Goal: Information Seeking & Learning: Learn about a topic

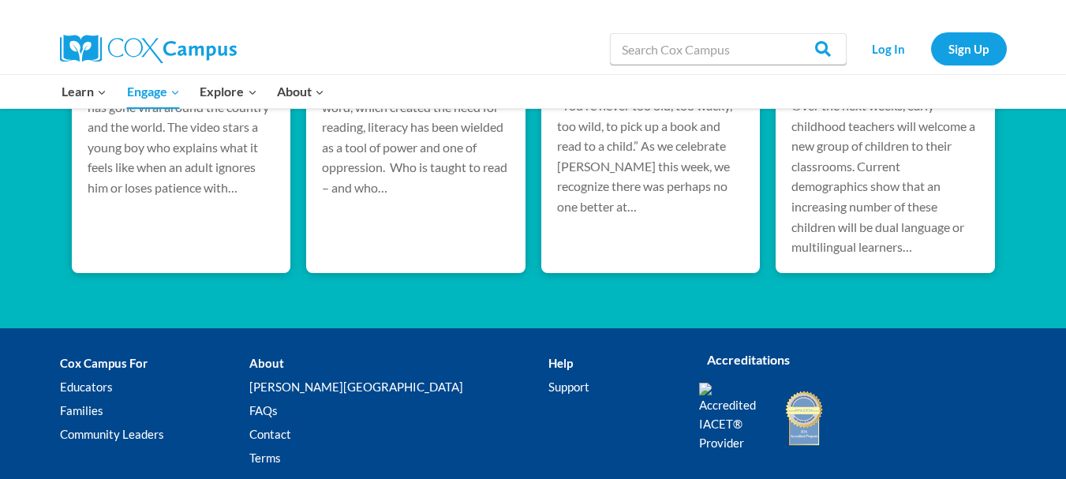
scroll to position [3295, 0]
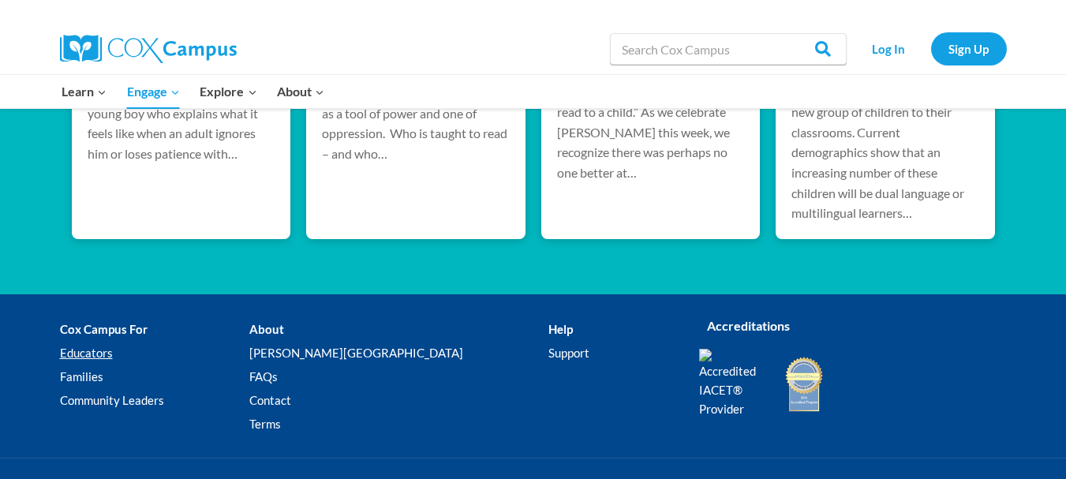
click at [89, 342] on link "Educators" at bounding box center [154, 354] width 189 height 24
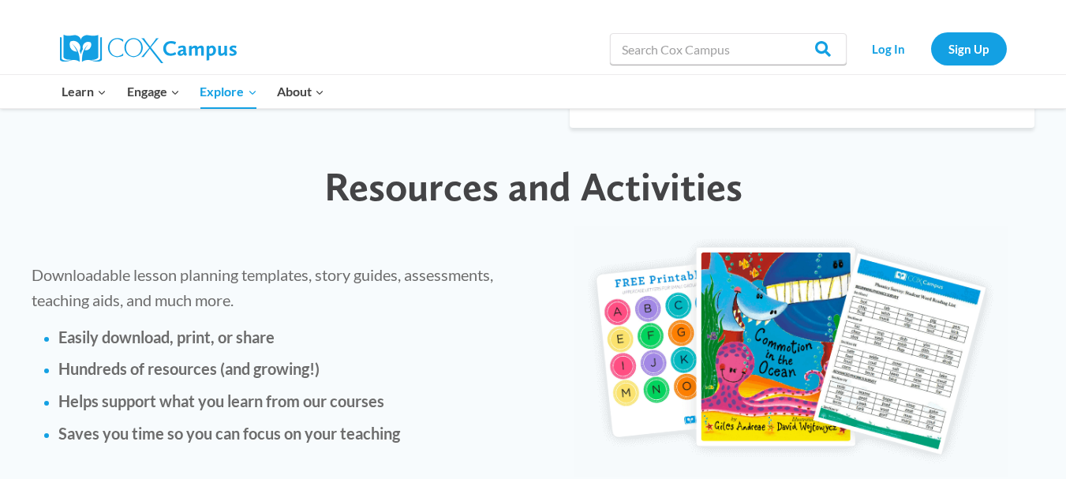
scroll to position [3550, 0]
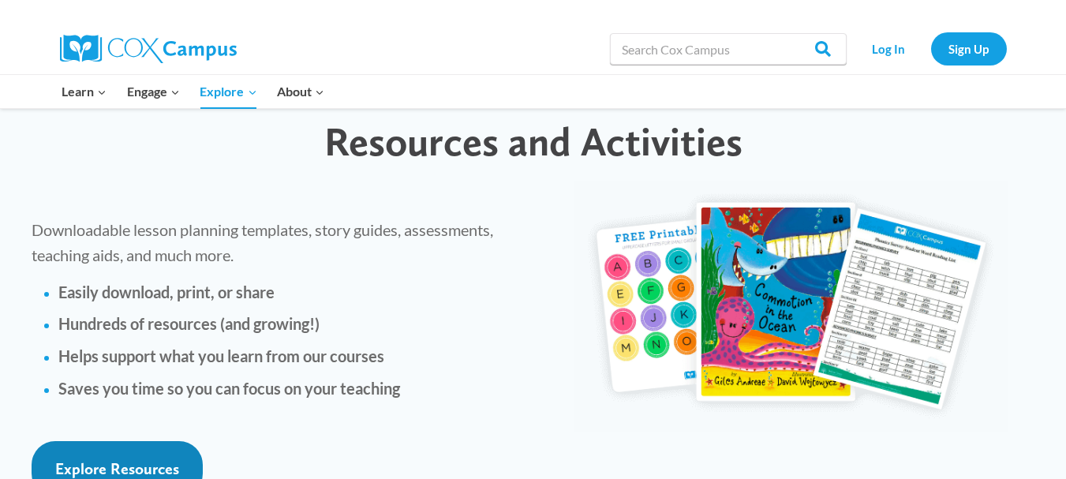
click at [125, 459] on span "Explore Resources" at bounding box center [117, 468] width 124 height 19
click at [122, 43] on img at bounding box center [148, 49] width 177 height 28
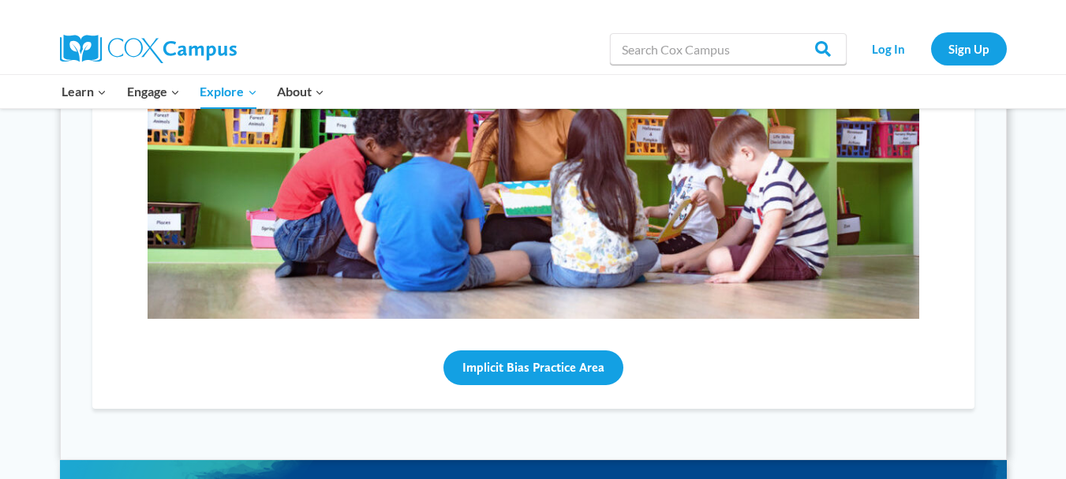
scroll to position [1044, 0]
